Goal: Check status: Check status

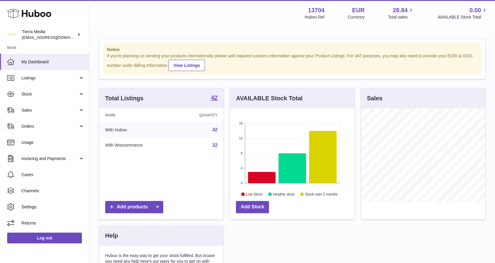
scroll to position [93, 125]
click at [36, 97] on link "Stock" at bounding box center [44, 94] width 89 height 16
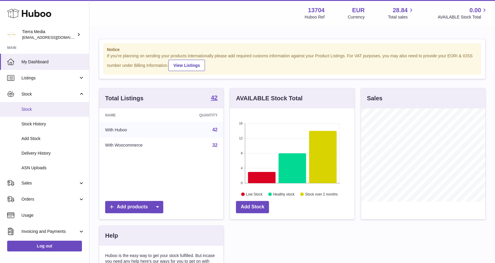
click at [38, 108] on span "Stock" at bounding box center [52, 109] width 63 height 6
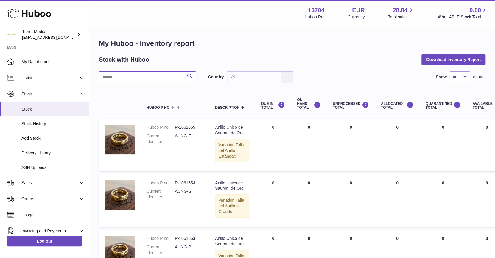
click at [156, 79] on input "text" at bounding box center [147, 77] width 97 height 12
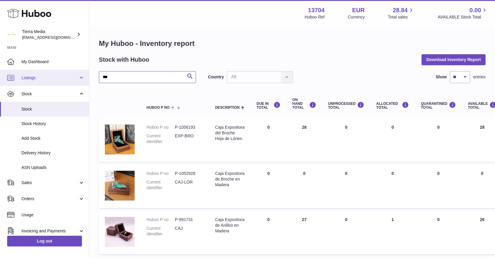
drag, startPoint x: 118, startPoint y: 75, endPoint x: 65, endPoint y: 73, distance: 53.1
click at [65, 73] on div "Huboo Tierra Media [EMAIL_ADDRESS][DOMAIN_NAME] Main My Dashboard Listings Not …" at bounding box center [247, 152] width 495 height 304
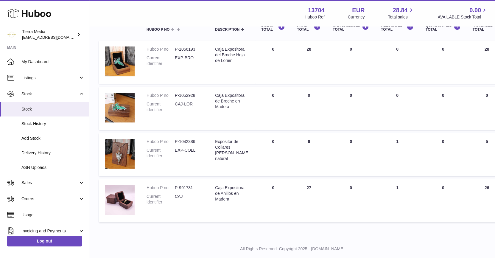
scroll to position [61, 0]
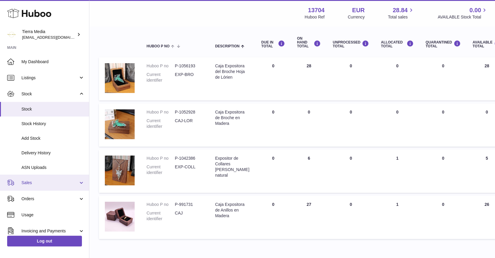
type input "***"
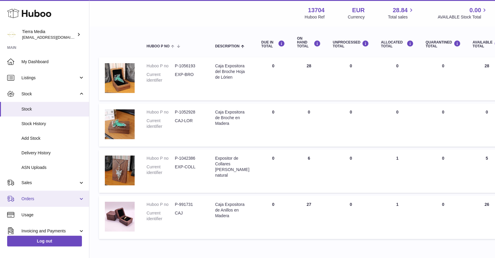
click at [43, 199] on span "Orders" at bounding box center [49, 199] width 57 height 6
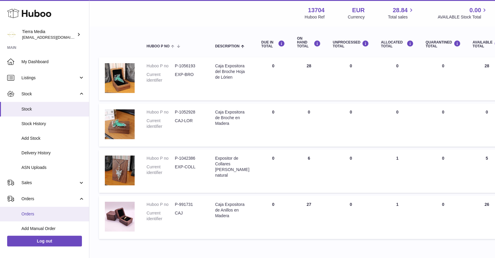
click at [35, 214] on span "Orders" at bounding box center [52, 214] width 63 height 6
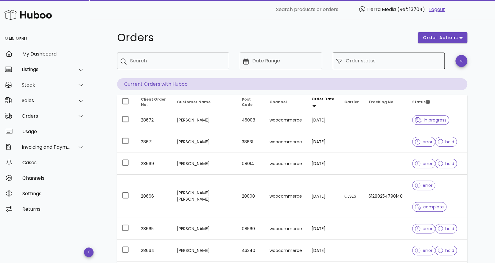
click at [353, 62] on input "Order status" at bounding box center [393, 61] width 95 height 10
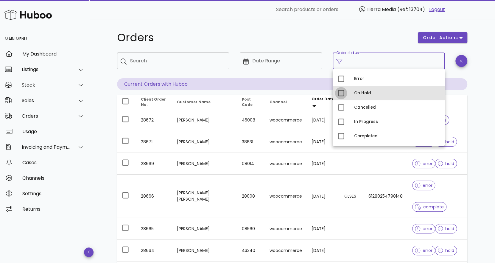
click at [342, 96] on div at bounding box center [341, 93] width 10 height 10
type input "**********"
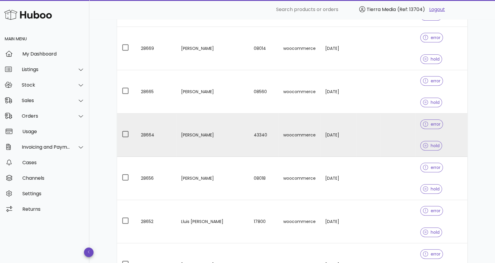
scroll to position [145, 0]
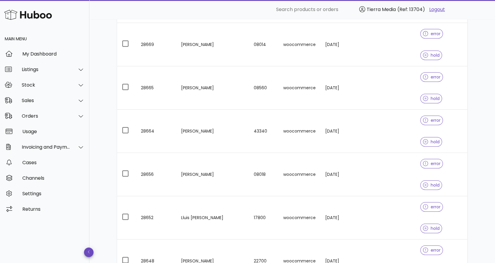
click at [402, 226] on div "25" at bounding box center [397, 224] width 15 height 14
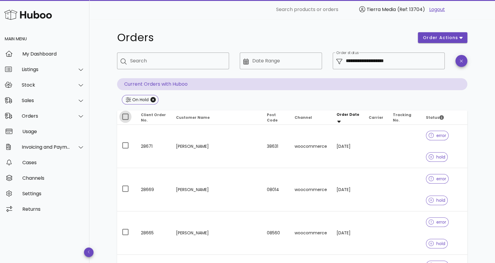
click at [124, 117] on div at bounding box center [125, 116] width 10 height 10
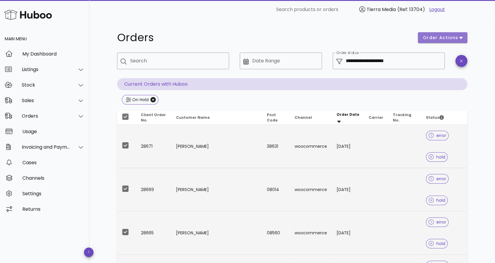
click at [441, 37] on span "order actions" at bounding box center [441, 38] width 36 height 6
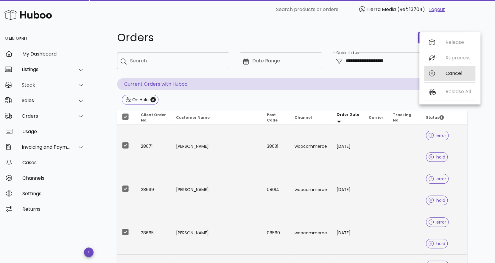
click at [448, 76] on div "Cancel" at bounding box center [458, 73] width 25 height 6
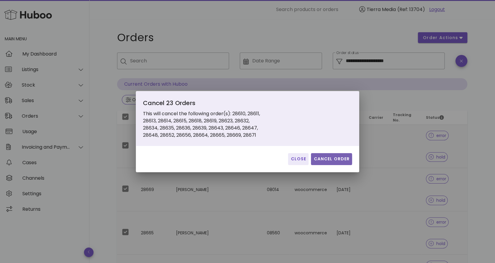
click at [331, 160] on span "Cancel Order" at bounding box center [332, 159] width 36 height 6
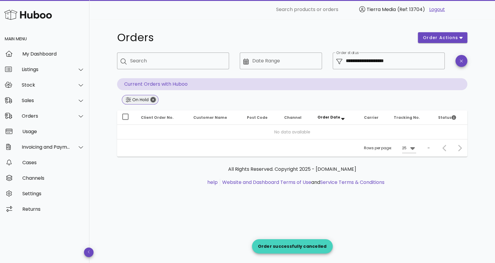
click at [154, 98] on icon "Close" at bounding box center [153, 99] width 5 height 5
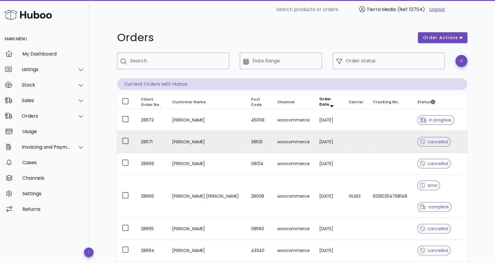
click at [196, 141] on td "Carolina Fajardo Baez" at bounding box center [206, 142] width 79 height 22
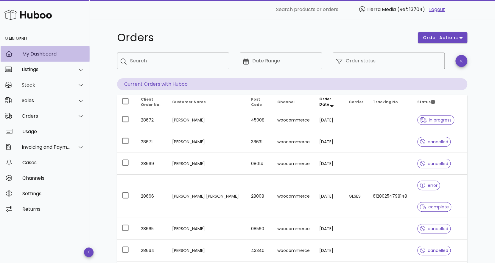
click at [62, 57] on div "My Dashboard" at bounding box center [53, 53] width 62 height 13
